Goal: Task Accomplishment & Management: Complete application form

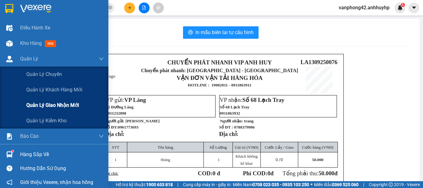
click at [46, 103] on span "Quản lý giao nhận mới" at bounding box center [52, 105] width 53 height 8
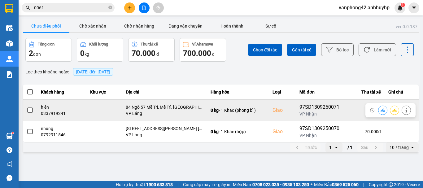
click at [31, 112] on span at bounding box center [30, 111] width 6 height 6
click at [27, 107] on input "checkbox" at bounding box center [27, 107] width 0 height 0
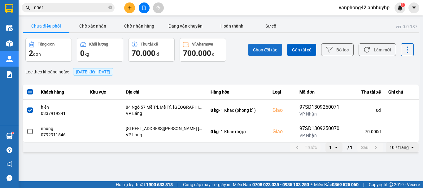
click at [274, 50] on span "Chọn đối tác" at bounding box center [265, 50] width 24 height 6
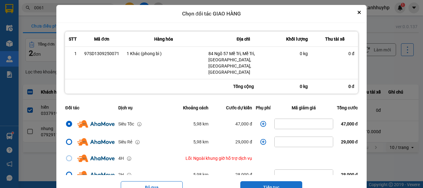
click at [276, 181] on button "Tiếp tục" at bounding box center [271, 187] width 62 height 12
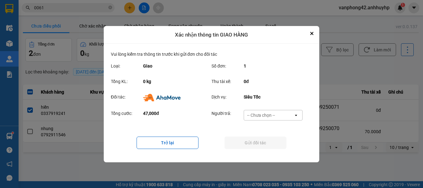
drag, startPoint x: 281, startPoint y: 116, endPoint x: 279, endPoint y: 120, distance: 5.2
click at [281, 115] on div "-- Chưa chọn --" at bounding box center [269, 115] width 50 height 10
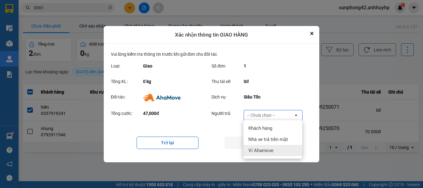
click at [273, 149] on span "Ví Ahamove" at bounding box center [261, 150] width 25 height 6
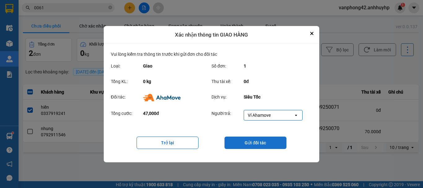
click at [261, 144] on button "Gửi đối tác" at bounding box center [256, 143] width 62 height 12
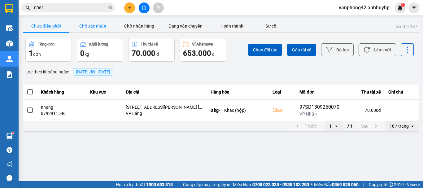
click at [93, 28] on button "Chờ xác nhận" at bounding box center [92, 26] width 46 height 12
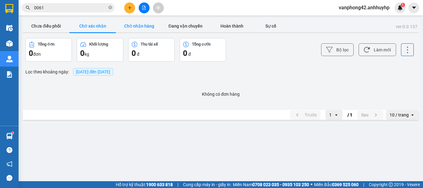
click at [143, 26] on button "Chờ nhận hàng" at bounding box center [139, 26] width 46 height 12
click at [51, 27] on button "Chưa điều phối" at bounding box center [46, 26] width 46 height 12
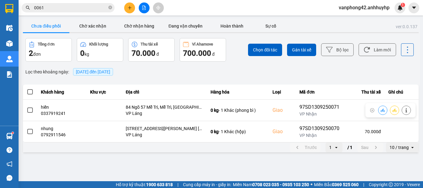
drag, startPoint x: 29, startPoint y: 111, endPoint x: 147, endPoint y: 67, distance: 125.7
click at [30, 110] on span at bounding box center [30, 111] width 6 height 6
click at [27, 107] on input "checkbox" at bounding box center [27, 107] width 0 height 0
click at [265, 47] on span "Chọn đối tác" at bounding box center [265, 50] width 24 height 6
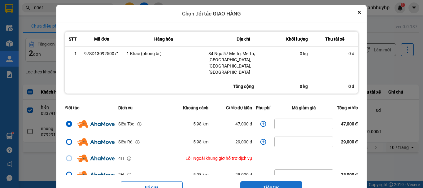
click at [277, 181] on button "Tiếp tục" at bounding box center [271, 187] width 62 height 12
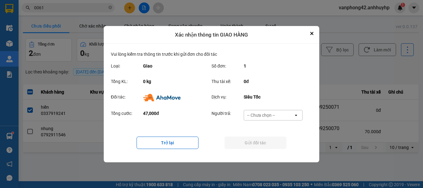
click at [274, 116] on div "-- Chưa chọn --" at bounding box center [261, 115] width 28 height 6
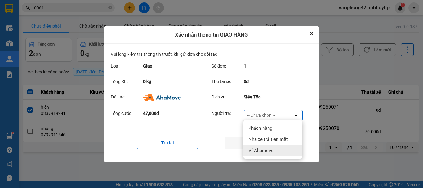
drag, startPoint x: 271, startPoint y: 148, endPoint x: 275, endPoint y: 148, distance: 3.8
click at [271, 149] on span "Ví Ahamove" at bounding box center [261, 150] width 25 height 6
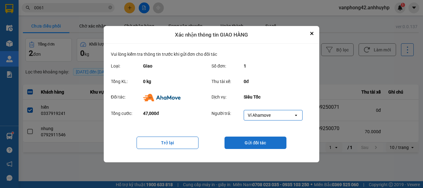
click at [268, 143] on button "Gửi đối tác" at bounding box center [256, 143] width 62 height 12
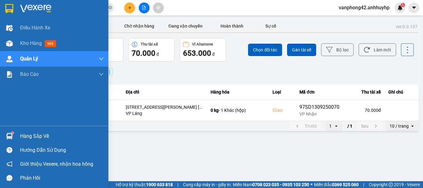
drag, startPoint x: 20, startPoint y: 136, endPoint x: 33, endPoint y: 135, distance: 13.3
click at [20, 136] on div "Hàng sắp về" at bounding box center [54, 136] width 108 height 14
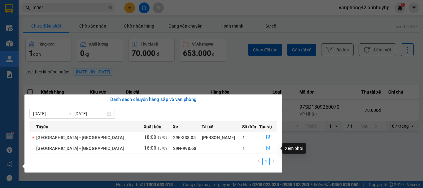
click at [267, 150] on icon "file-done" at bounding box center [268, 148] width 4 height 4
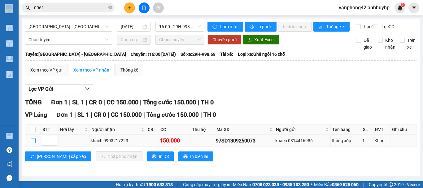
click at [34, 143] on input "checkbox" at bounding box center [33, 140] width 5 height 5
checkbox input "true"
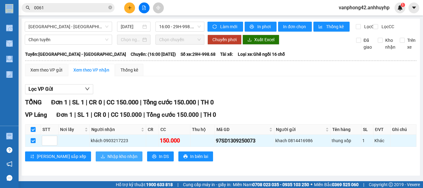
click at [108, 160] on span "Nhập kho nhận" at bounding box center [123, 156] width 30 height 7
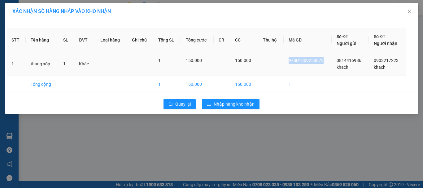
drag, startPoint x: 324, startPoint y: 59, endPoint x: 290, endPoint y: 59, distance: 34.1
click at [290, 59] on td "97SD1309250073" at bounding box center [308, 64] width 48 height 24
copy span "97SD1309250073"
click at [241, 105] on span "Nhập hàng kho nhận" at bounding box center [234, 104] width 41 height 7
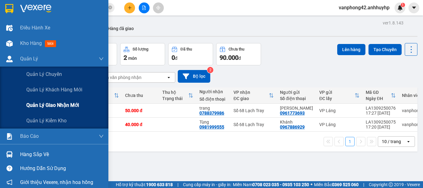
click at [53, 107] on span "Quản lý giao nhận mới" at bounding box center [52, 105] width 53 height 8
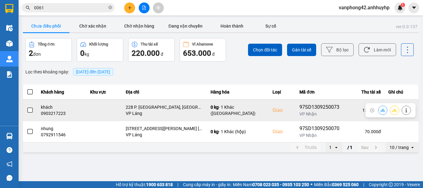
click at [31, 110] on span at bounding box center [30, 111] width 6 height 6
click at [27, 107] on input "checkbox" at bounding box center [27, 107] width 0 height 0
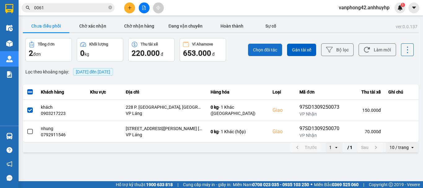
click at [260, 51] on span "Chọn đối tác" at bounding box center [265, 50] width 24 height 6
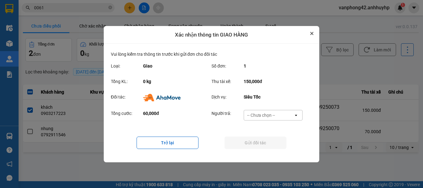
click at [311, 33] on icon "Close" at bounding box center [312, 33] width 2 height 2
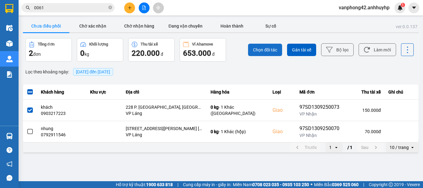
click at [272, 51] on span "Chọn đối tác" at bounding box center [265, 50] width 24 height 6
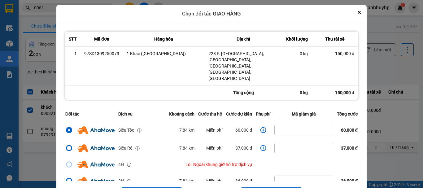
click at [261, 127] on icon "dialog" at bounding box center [264, 130] width 6 height 6
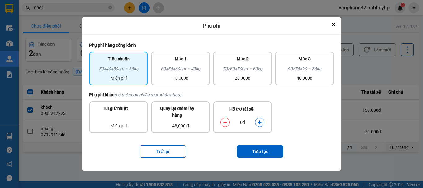
click at [260, 124] on icon "dialog" at bounding box center [259, 122] width 3 height 3
click at [261, 151] on button "Tiếp tục" at bounding box center [260, 151] width 46 height 12
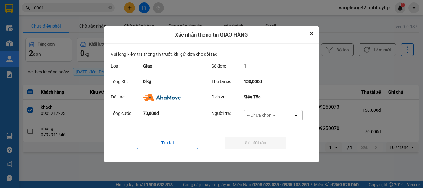
click at [270, 118] on div "-- Chưa chọn --" at bounding box center [269, 115] width 50 height 10
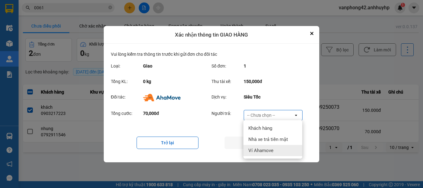
click at [266, 151] on span "Ví Ahamove" at bounding box center [261, 150] width 25 height 6
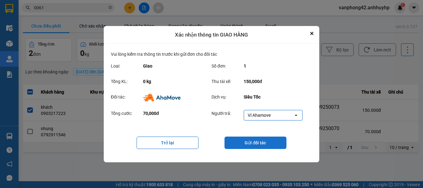
click at [259, 143] on button "Gửi đối tác" at bounding box center [256, 143] width 62 height 12
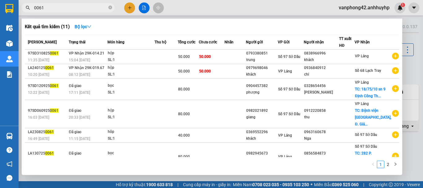
click at [64, 7] on input "0061" at bounding box center [70, 7] width 73 height 7
drag, startPoint x: 64, startPoint y: 7, endPoint x: 30, endPoint y: 12, distance: 34.4
click at [30, 12] on span "0061" at bounding box center [68, 7] width 93 height 9
paste input "97SD1309250070"
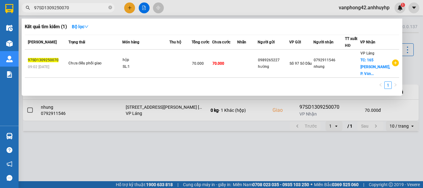
type input "97SD1309250070"
click at [313, 156] on div at bounding box center [211, 94] width 423 height 188
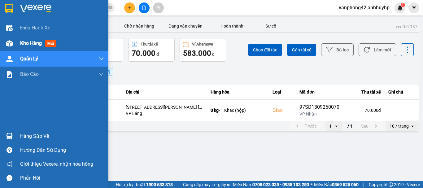
click at [33, 46] on span "Kho hàng" at bounding box center [31, 43] width 22 height 6
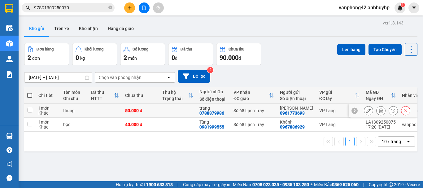
click at [30, 110] on input "checkbox" at bounding box center [30, 110] width 5 height 5
checkbox input "true"
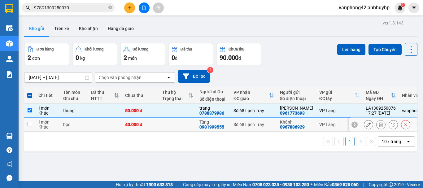
click at [29, 125] on input "checkbox" at bounding box center [30, 124] width 5 height 5
checkbox input "true"
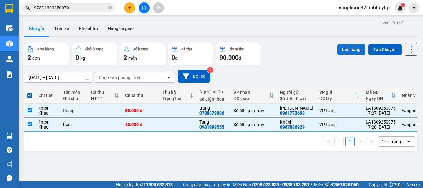
click at [351, 51] on button "Lên hàng" at bounding box center [351, 49] width 28 height 11
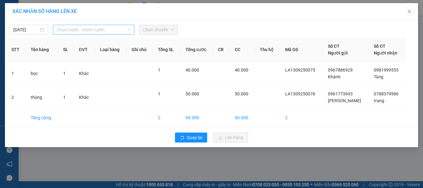
click at [105, 31] on span "Chọn tuyến - nhóm tuyến" at bounding box center [94, 29] width 74 height 9
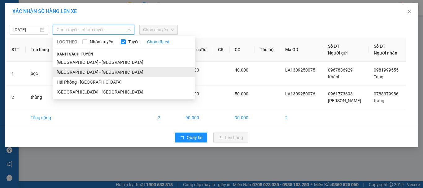
click at [99, 73] on li "[GEOGRAPHIC_DATA] - [GEOGRAPHIC_DATA]" at bounding box center [124, 72] width 143 height 10
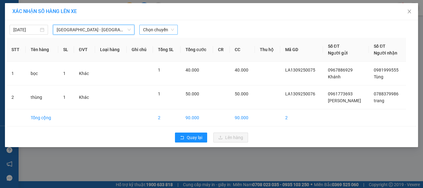
click at [160, 30] on span "Chọn chuyến" at bounding box center [158, 29] width 31 height 9
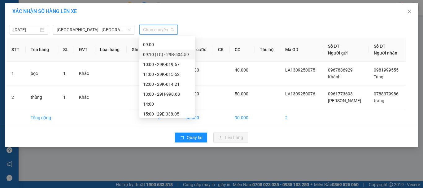
scroll to position [119, 0]
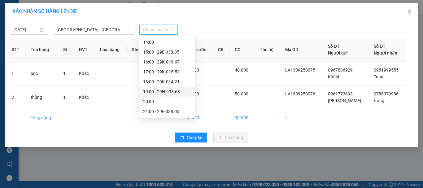
click at [173, 89] on div "19:00 - 29H-998.68" at bounding box center [167, 91] width 48 height 7
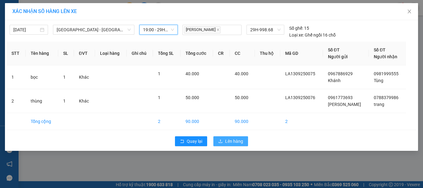
click at [238, 142] on span "Lên hàng" at bounding box center [234, 141] width 18 height 7
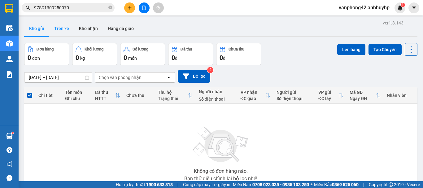
click at [65, 29] on button "Trên xe" at bounding box center [61, 28] width 25 height 15
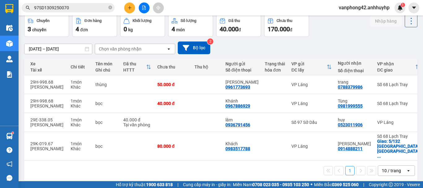
scroll to position [0, 130]
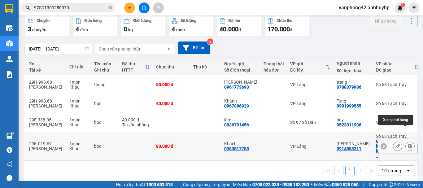
click at [408, 144] on icon at bounding box center [410, 146] width 4 height 4
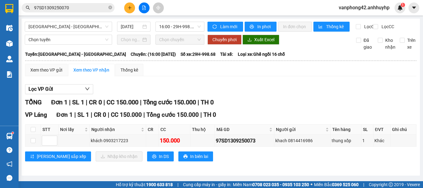
scroll to position [3, 0]
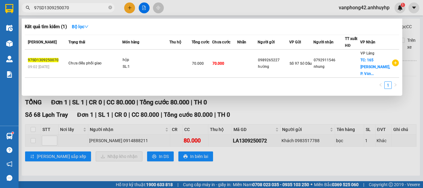
click at [82, 7] on input "97SD1309250070" at bounding box center [70, 7] width 73 height 7
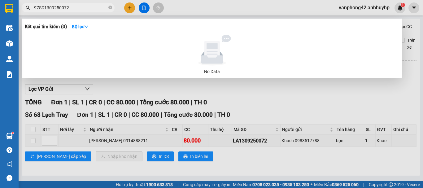
drag, startPoint x: 44, startPoint y: 6, endPoint x: 31, endPoint y: 5, distance: 13.4
click at [31, 6] on span "97SD1309250072" at bounding box center [68, 7] width 93 height 9
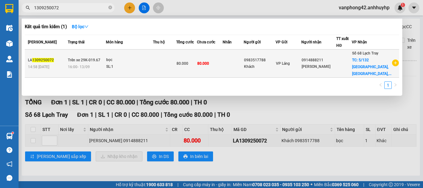
type input "1309250072"
click at [100, 69] on div "16:00 [DATE]" at bounding box center [87, 67] width 38 height 7
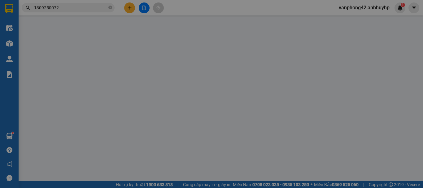
click at [100, 69] on div "Người gửi Tên người gửi" at bounding box center [126, 59] width 60 height 22
type input "0983517788"
type input "Khách"
type input "0914888211"
type input "[PERSON_NAME]"
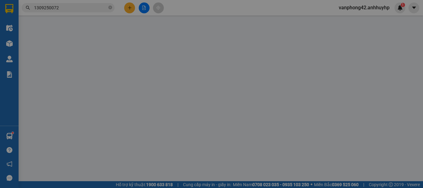
checkbox input "true"
type input "5/132 [GEOGRAPHIC_DATA], [GEOGRAPHIC_DATA], [GEOGRAPHIC_DATA] , [GEOGRAPHIC_DAT…"
type input "80.000"
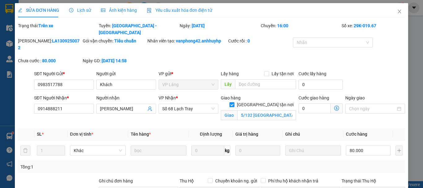
click at [234, 102] on input "[GEOGRAPHIC_DATA] tận nơi" at bounding box center [232, 104] width 4 height 4
checkbox input "false"
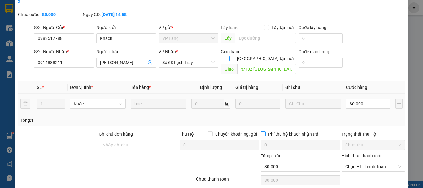
scroll to position [51, 0]
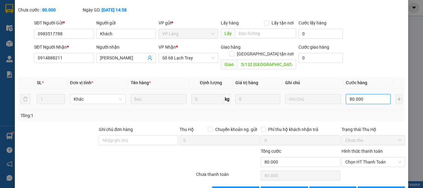
type input "4"
type input "40"
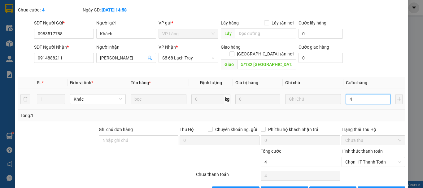
type input "40"
type input "400"
type input "4.000"
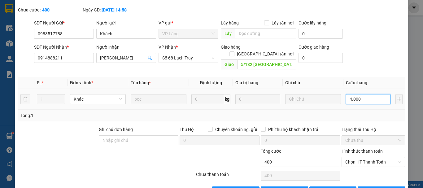
type input "4.000"
type input "40.000"
click at [334, 188] on span "[PERSON_NAME] thay đổi" at bounding box center [346, 191] width 50 height 7
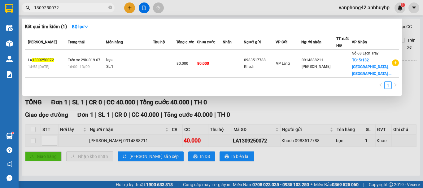
click at [67, 5] on input "1309250072" at bounding box center [70, 7] width 73 height 7
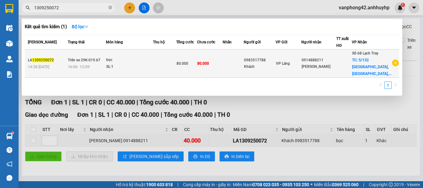
click at [95, 69] on div "16:00 [DATE]" at bounding box center [87, 67] width 38 height 7
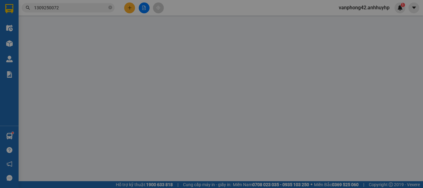
click at [95, 69] on div "Người gửi Tên người gửi" at bounding box center [126, 59] width 62 height 22
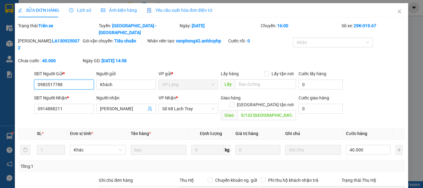
type input "0983517788"
type input "Khách"
type input "0914888211"
type input "[PERSON_NAME]"
type input "5/132 [GEOGRAPHIC_DATA], [GEOGRAPHIC_DATA], [GEOGRAPHIC_DATA] , [GEOGRAPHIC_DAT…"
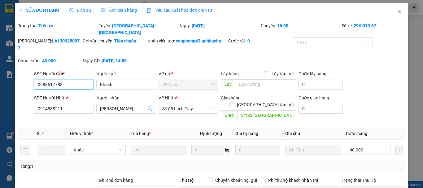
type input "40.000"
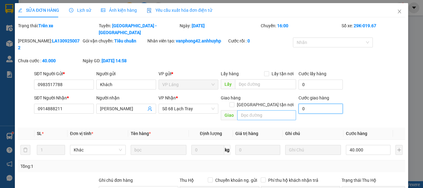
type input "0"
type input "40.000"
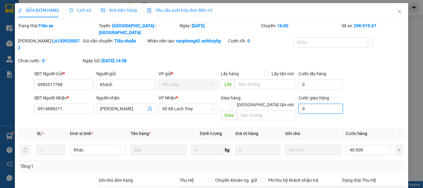
type input "40.000"
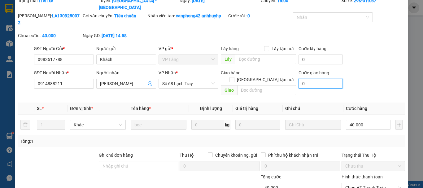
scroll to position [51, 0]
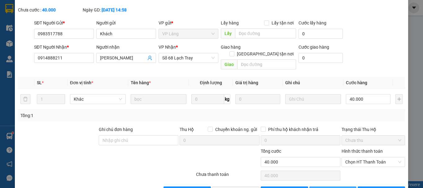
click at [340, 188] on span "[PERSON_NAME] thay đổi" at bounding box center [346, 191] width 50 height 7
